Goal: Contribute content: Add original content to the website for others to see

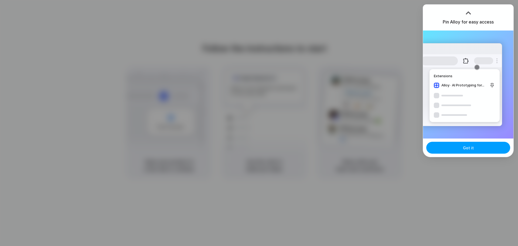
click at [461, 149] on button "Got it" at bounding box center [469, 148] width 84 height 12
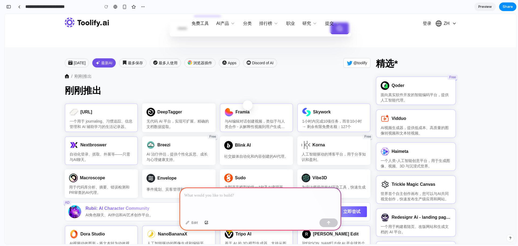
scroll to position [108, 0]
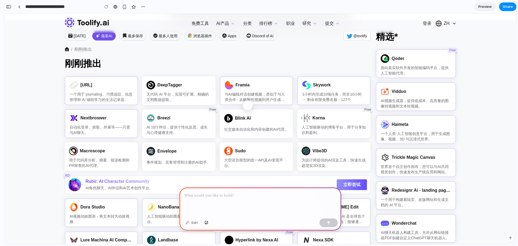
click at [316, 52] on div "/ 刚刚推出" at bounding box center [218, 49] width 306 height 6
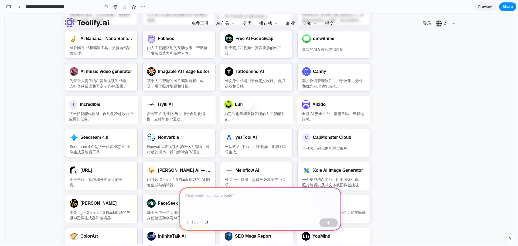
scroll to position [837, 0]
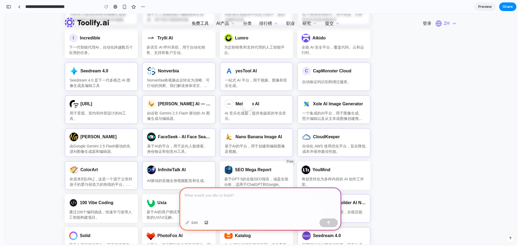
click at [454, 24] on icon "button" at bounding box center [454, 24] width 3 height 2
click at [123, 6] on div "button" at bounding box center [124, 7] width 5 height 5
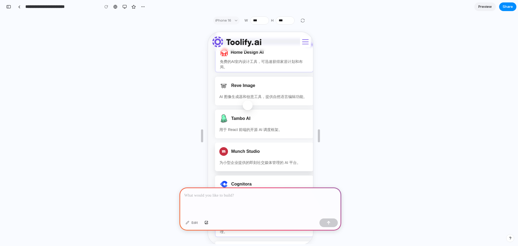
scroll to position [1424, 0]
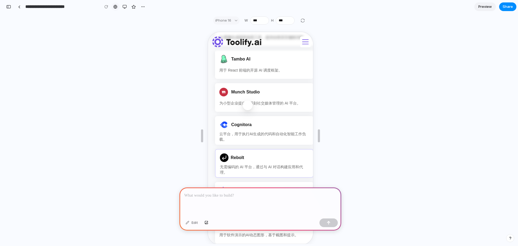
click at [113, 8] on link at bounding box center [116, 7] width 8 height 8
click at [123, 34] on div "Edit" at bounding box center [261, 135] width 512 height 217
click at [126, 6] on div "button" at bounding box center [125, 7] width 4 height 4
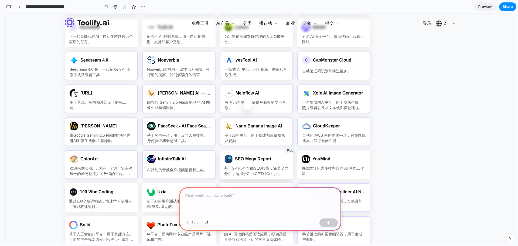
scroll to position [891, 0]
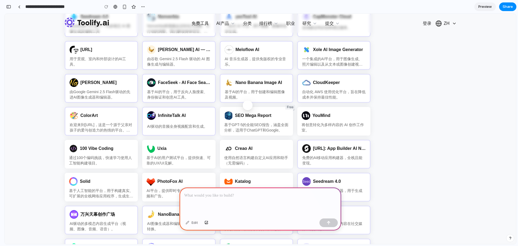
click at [410, 82] on div "今天 最新AI 最多保存 最多人使用 浏览器插件 Apps Discord of AI @toolify / 刚刚推出 刚刚推出 Stackie.AI 一个用…" at bounding box center [260, 220] width 391 height 1944
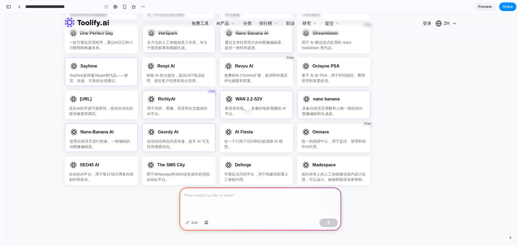
scroll to position [1863, 0]
